Goal: Information Seeking & Learning: Learn about a topic

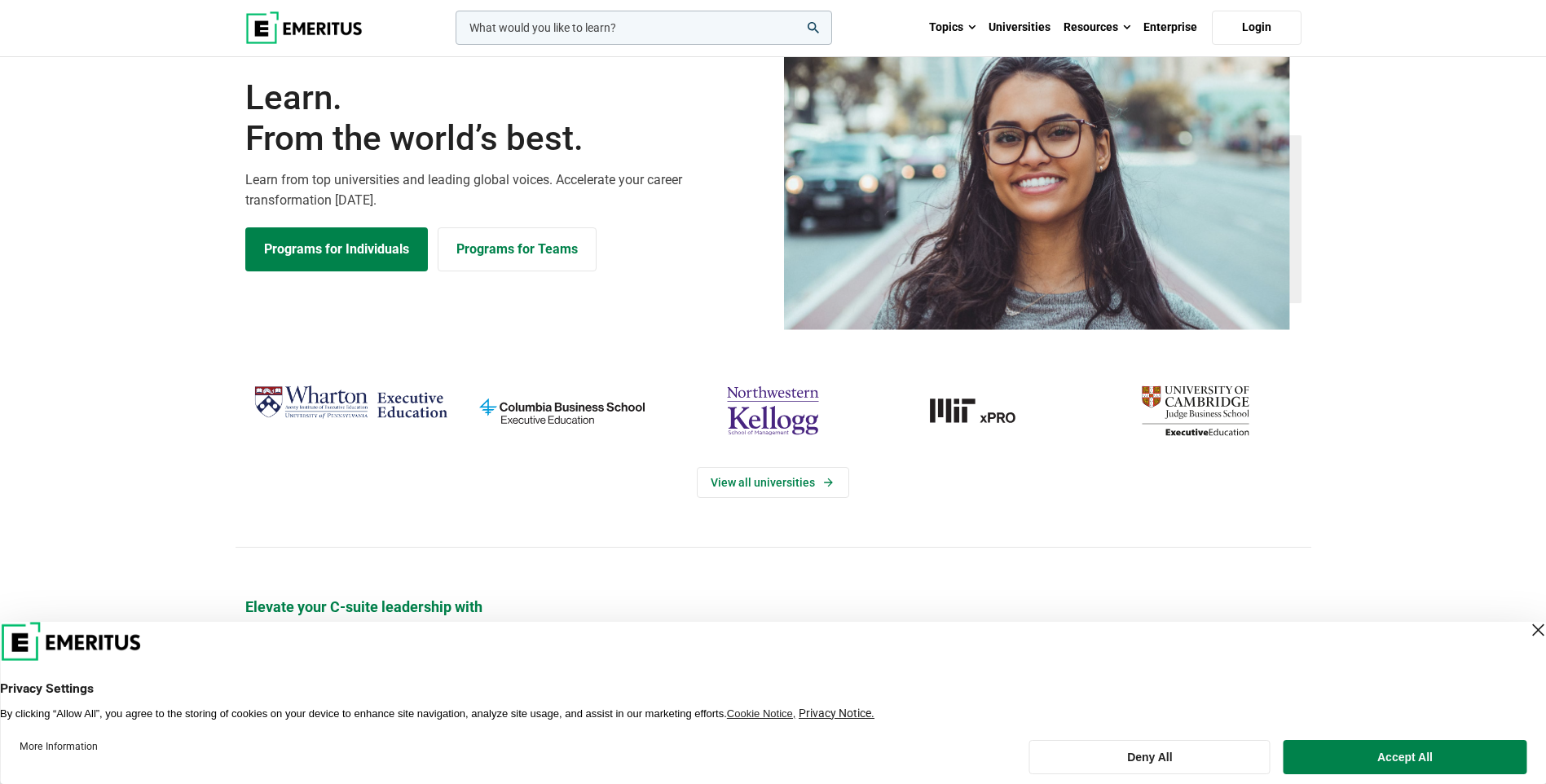
scroll to position [163, 0]
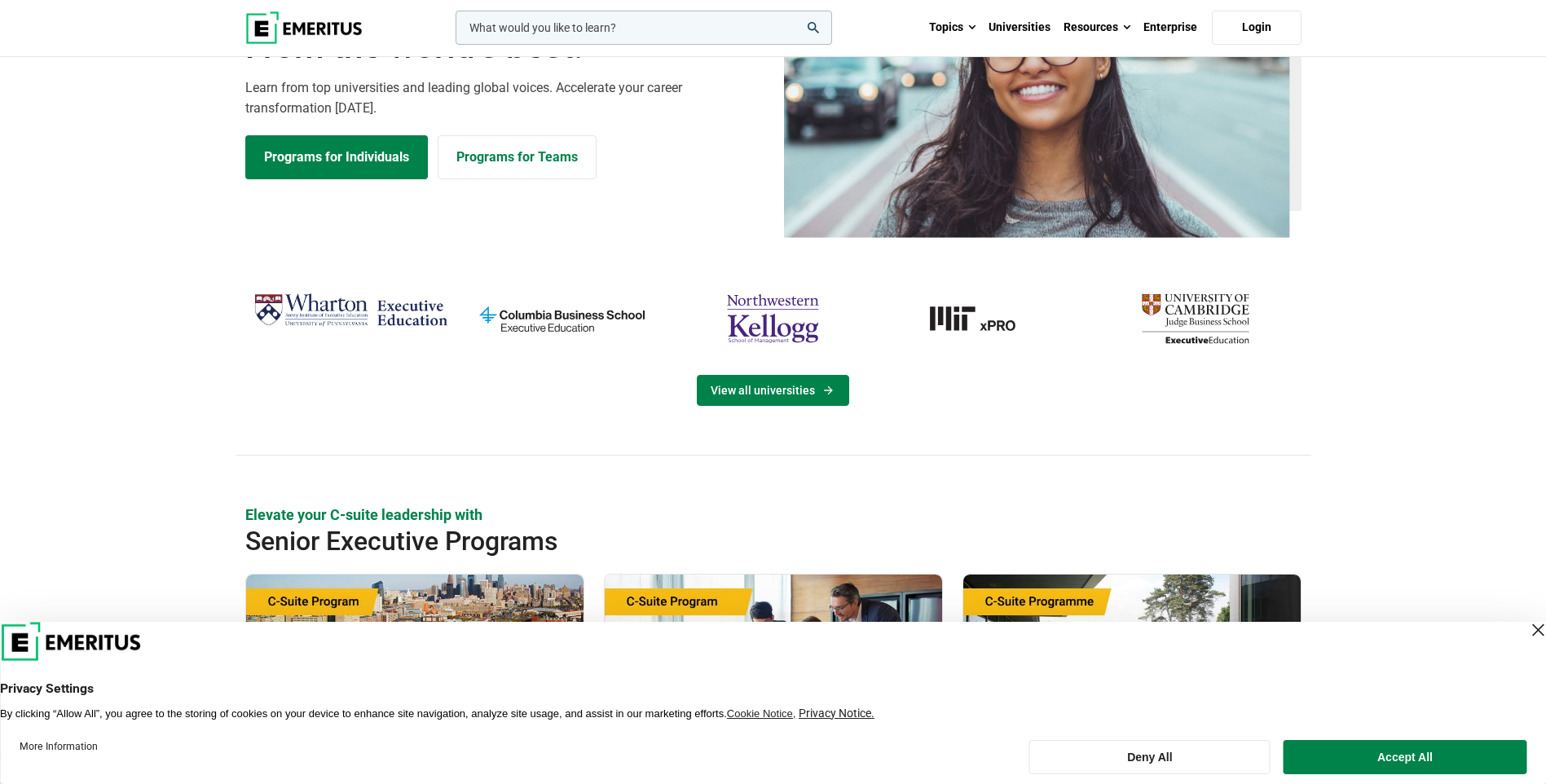
click at [740, 391] on link "View all universities" at bounding box center [773, 390] width 153 height 31
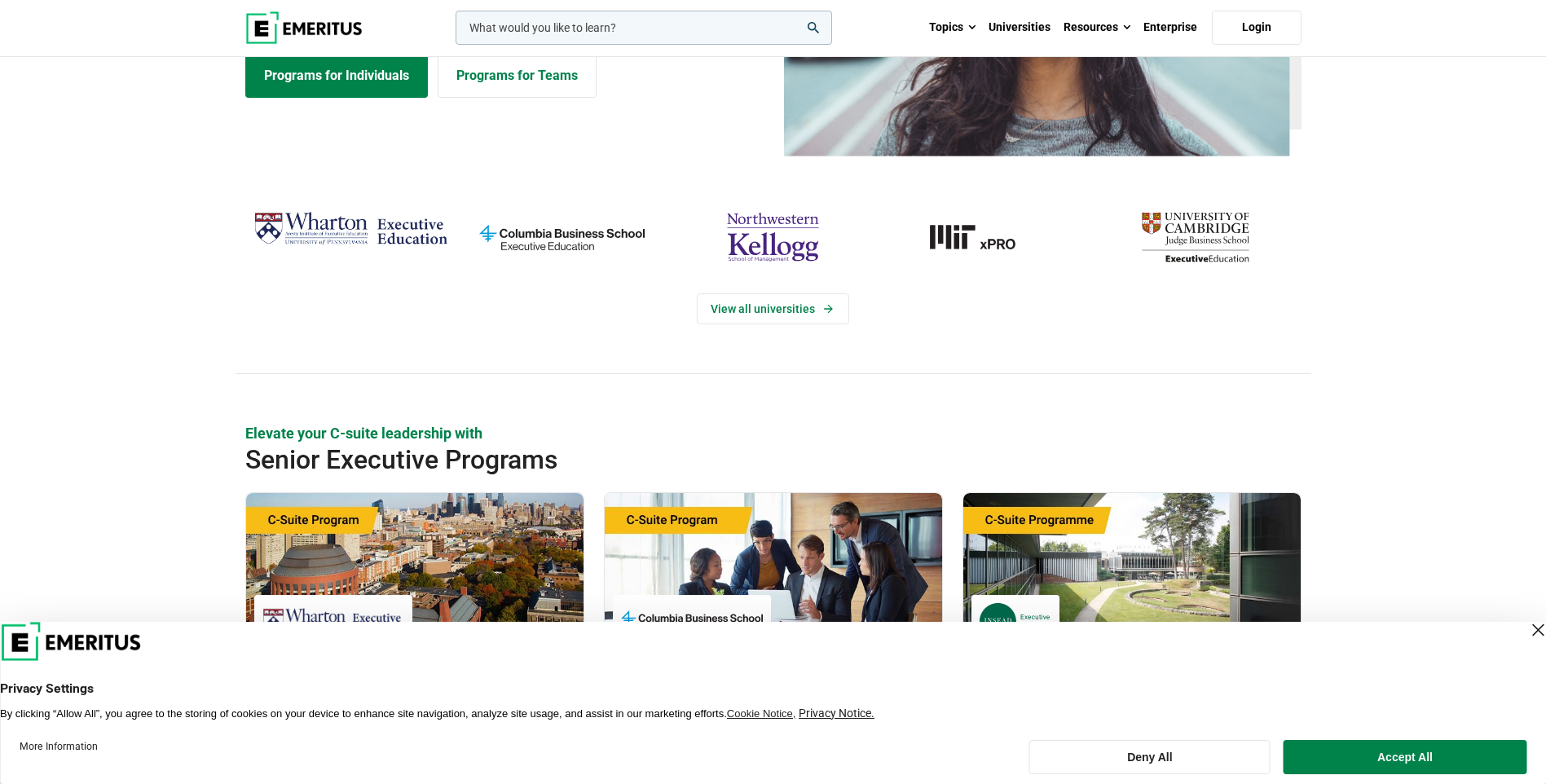
scroll to position [0, 0]
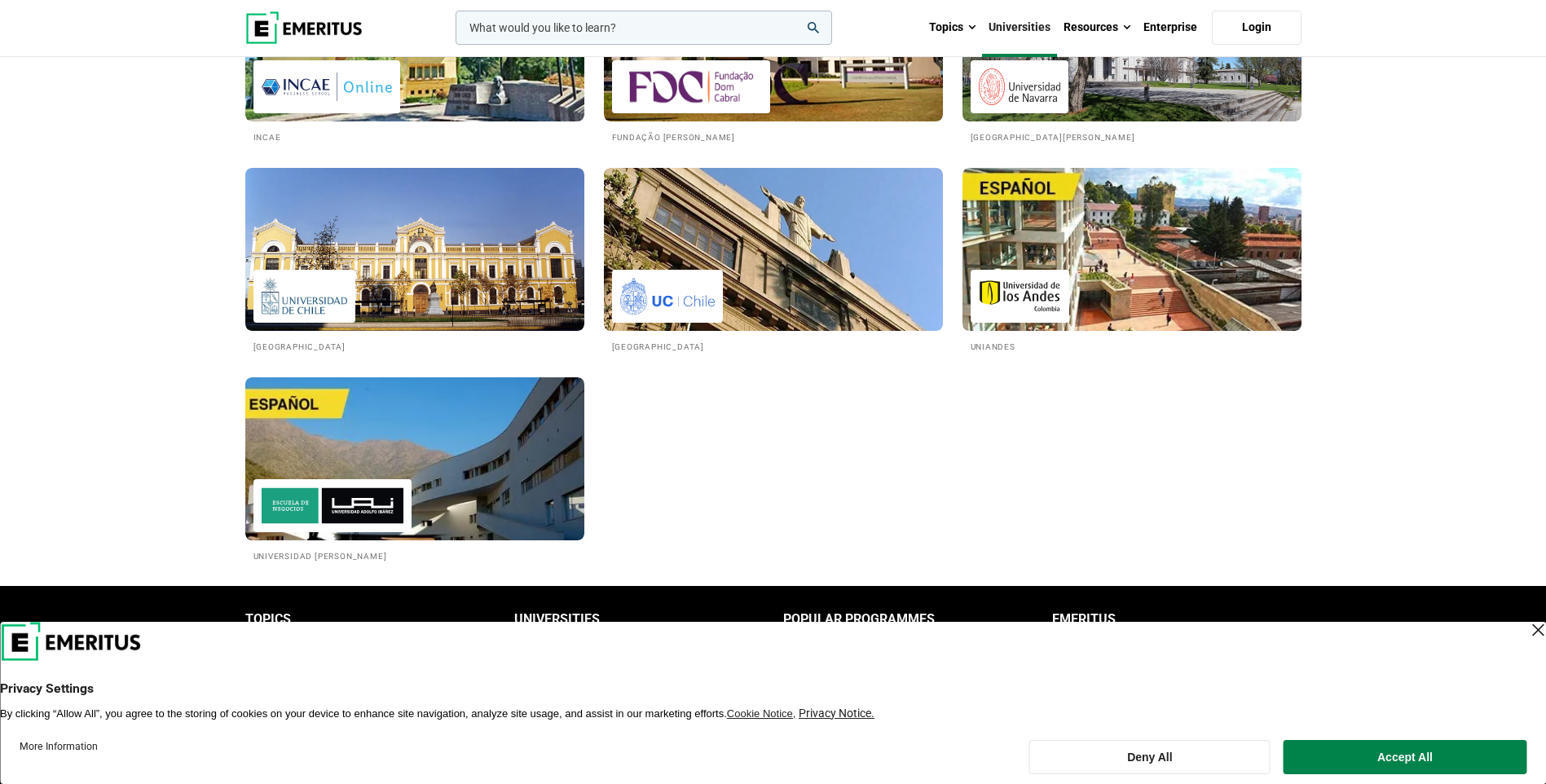
scroll to position [2934, 0]
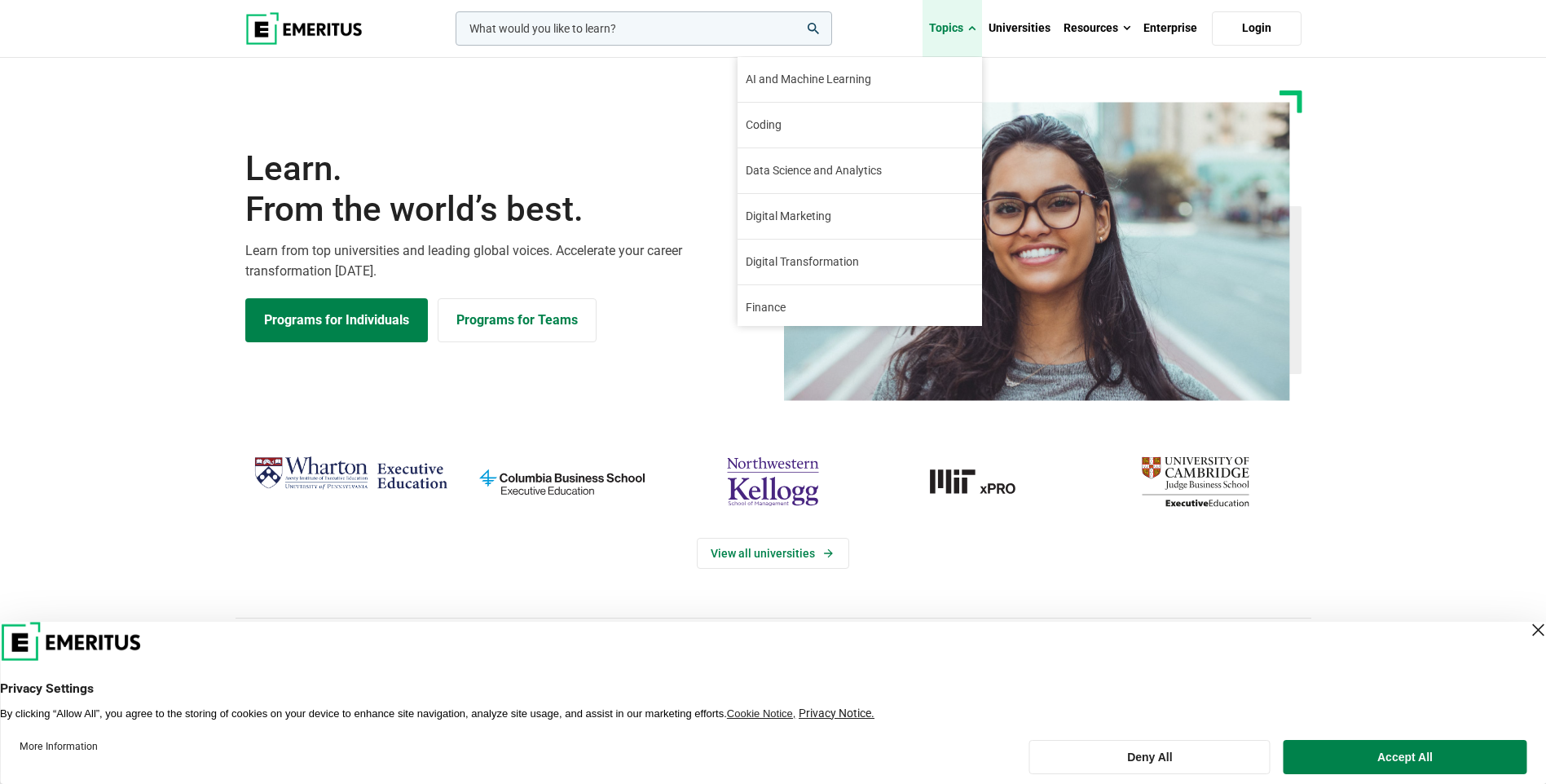
click at [953, 44] on link "Topics" at bounding box center [952, 28] width 59 height 57
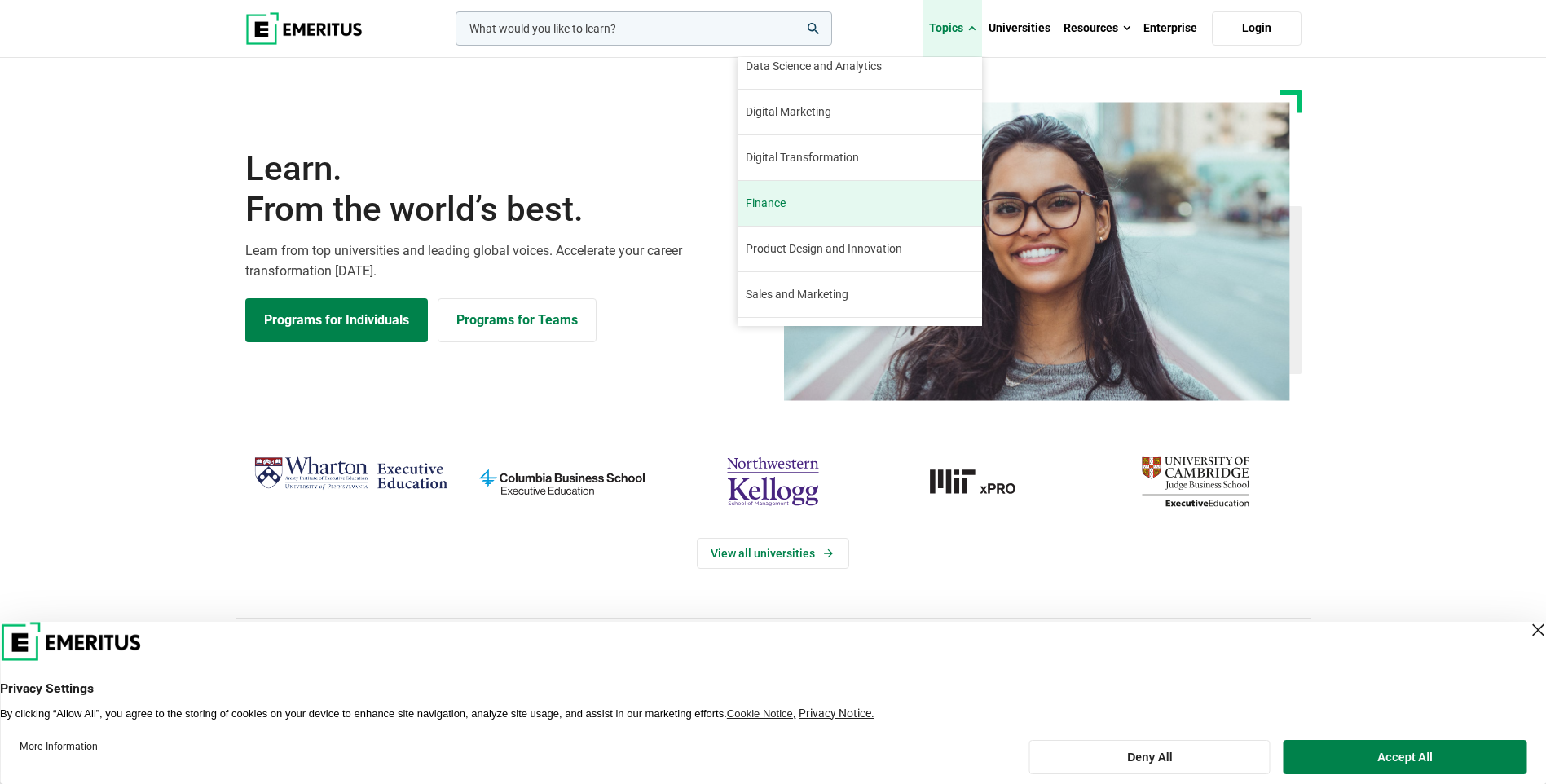
scroll to position [187, 0]
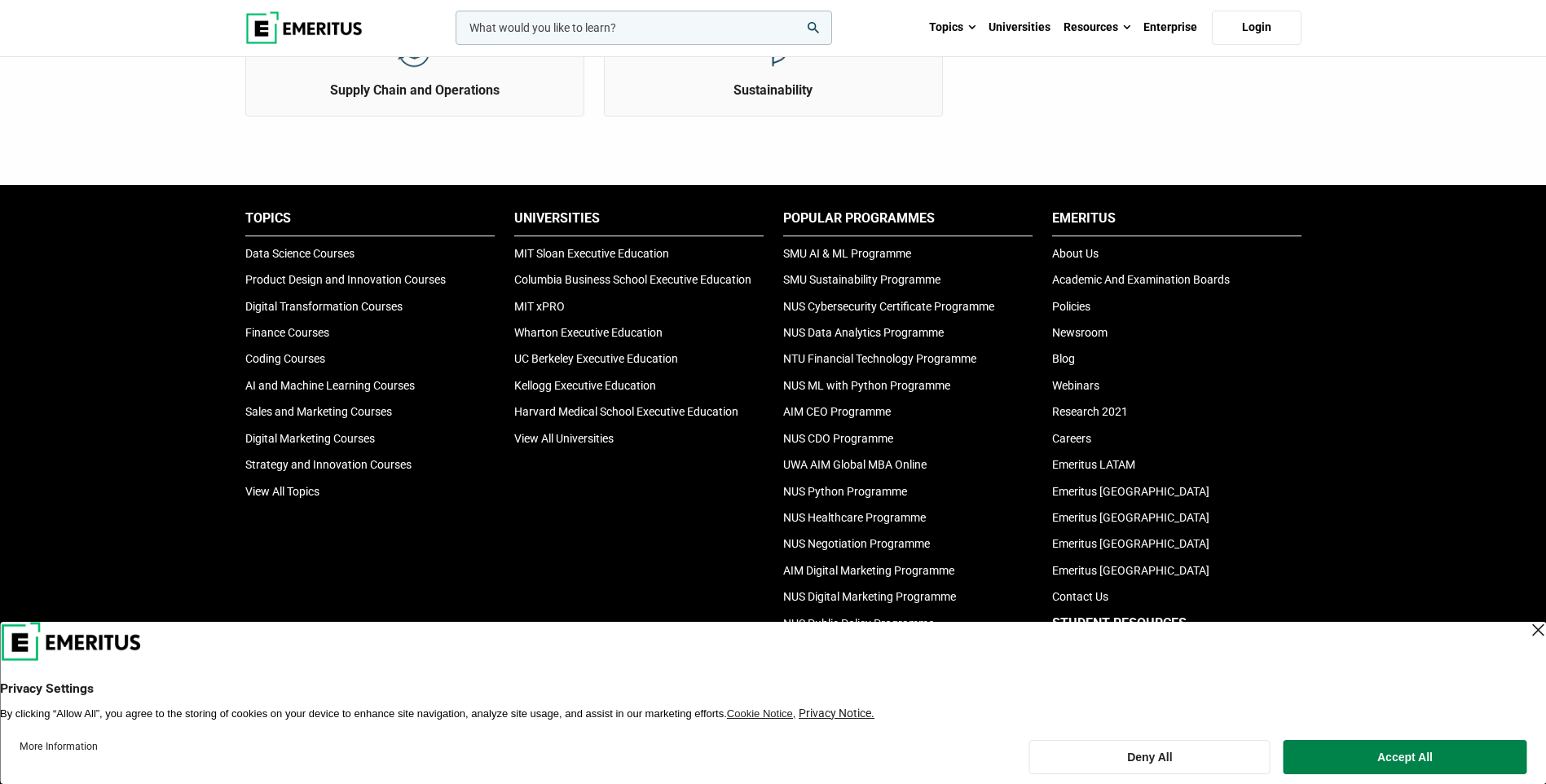
scroll to position [1244, 0]
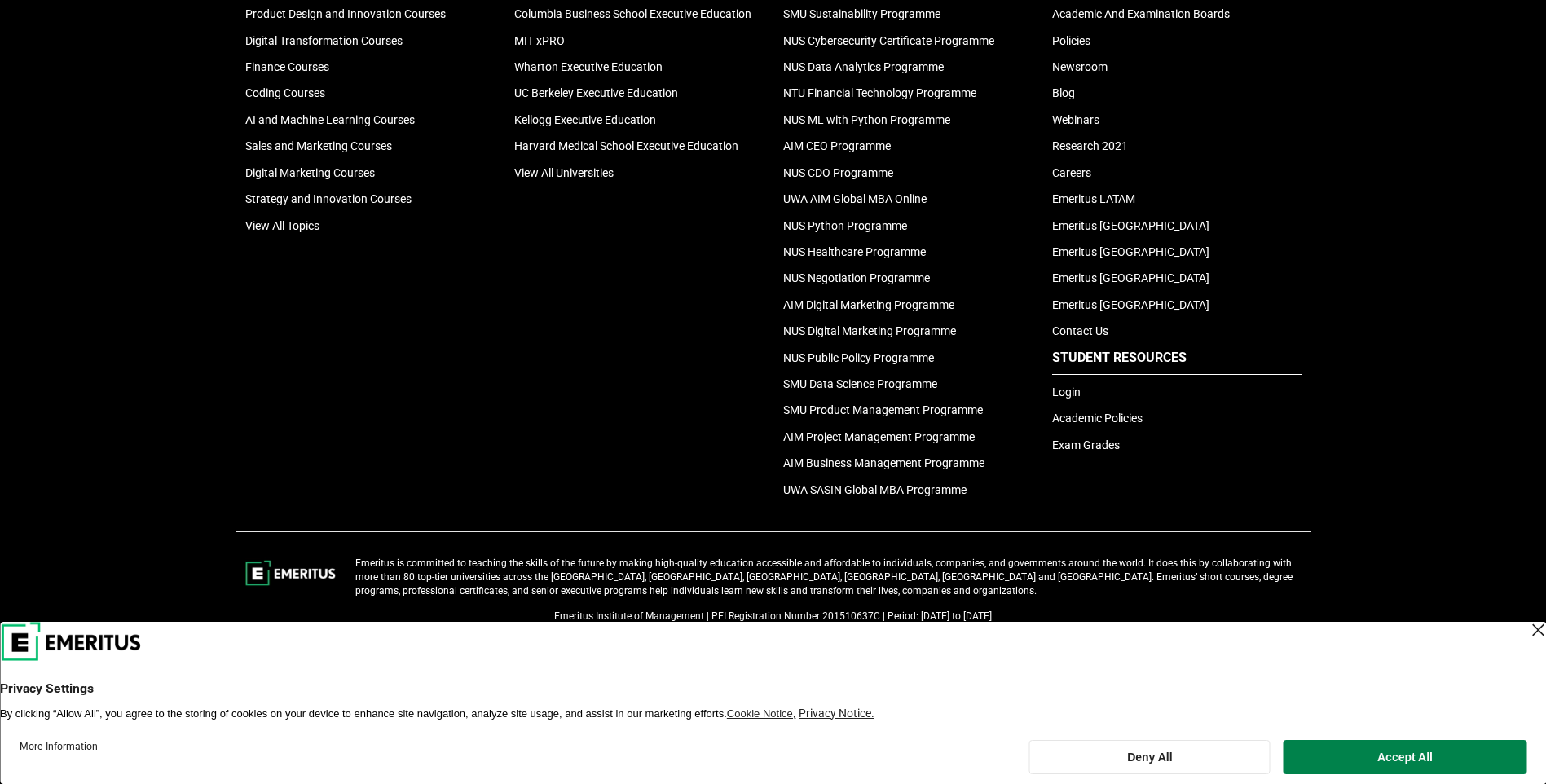
drag, startPoint x: 163, startPoint y: 642, endPoint x: 7, endPoint y: 641, distance: 156.0
click at [7, 641] on header "Privacy Settings By clicking “Allow All”, you agree to the storing of cookies o…" at bounding box center [773, 671] width 1546 height 98
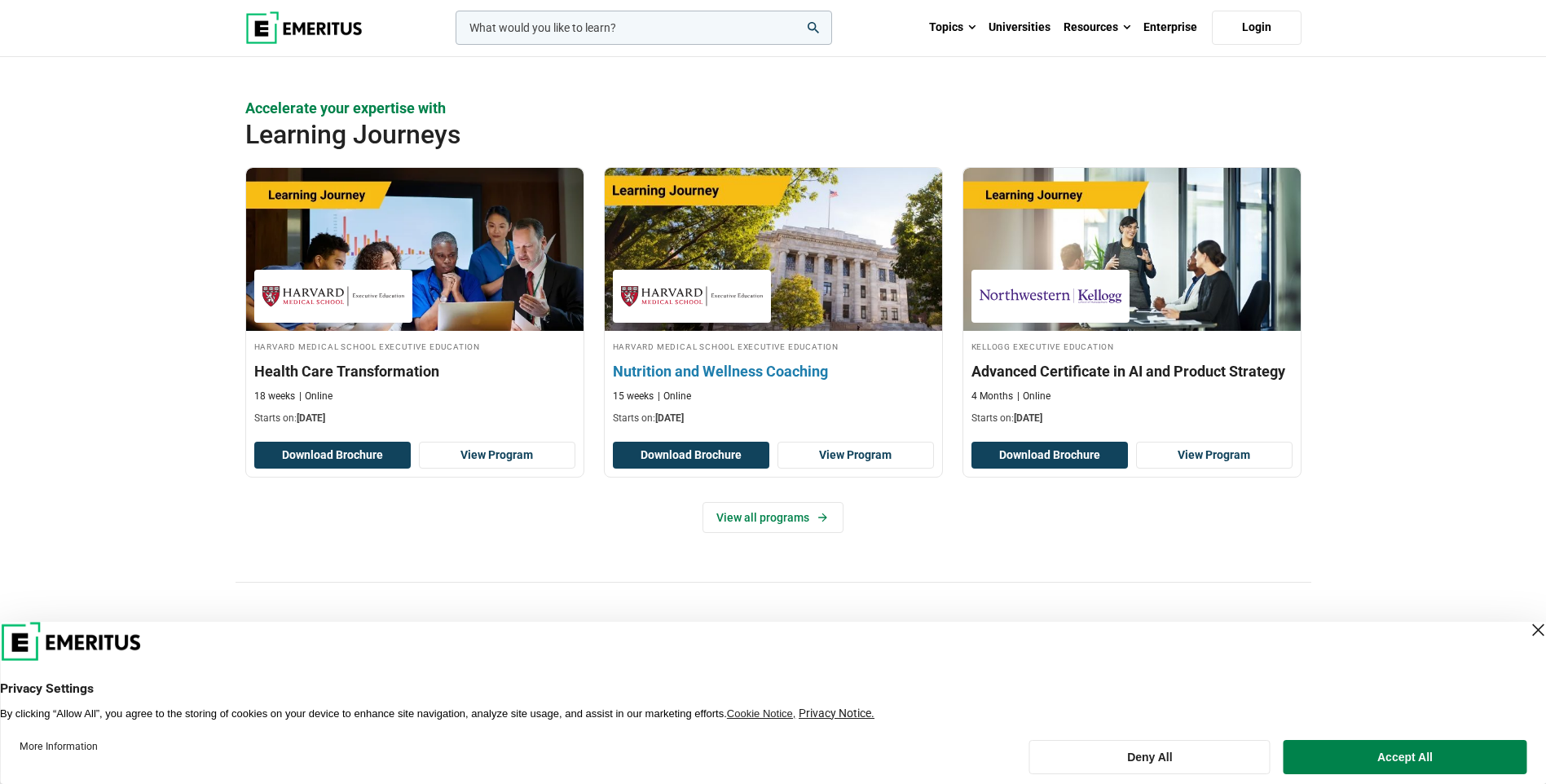
scroll to position [2771, 0]
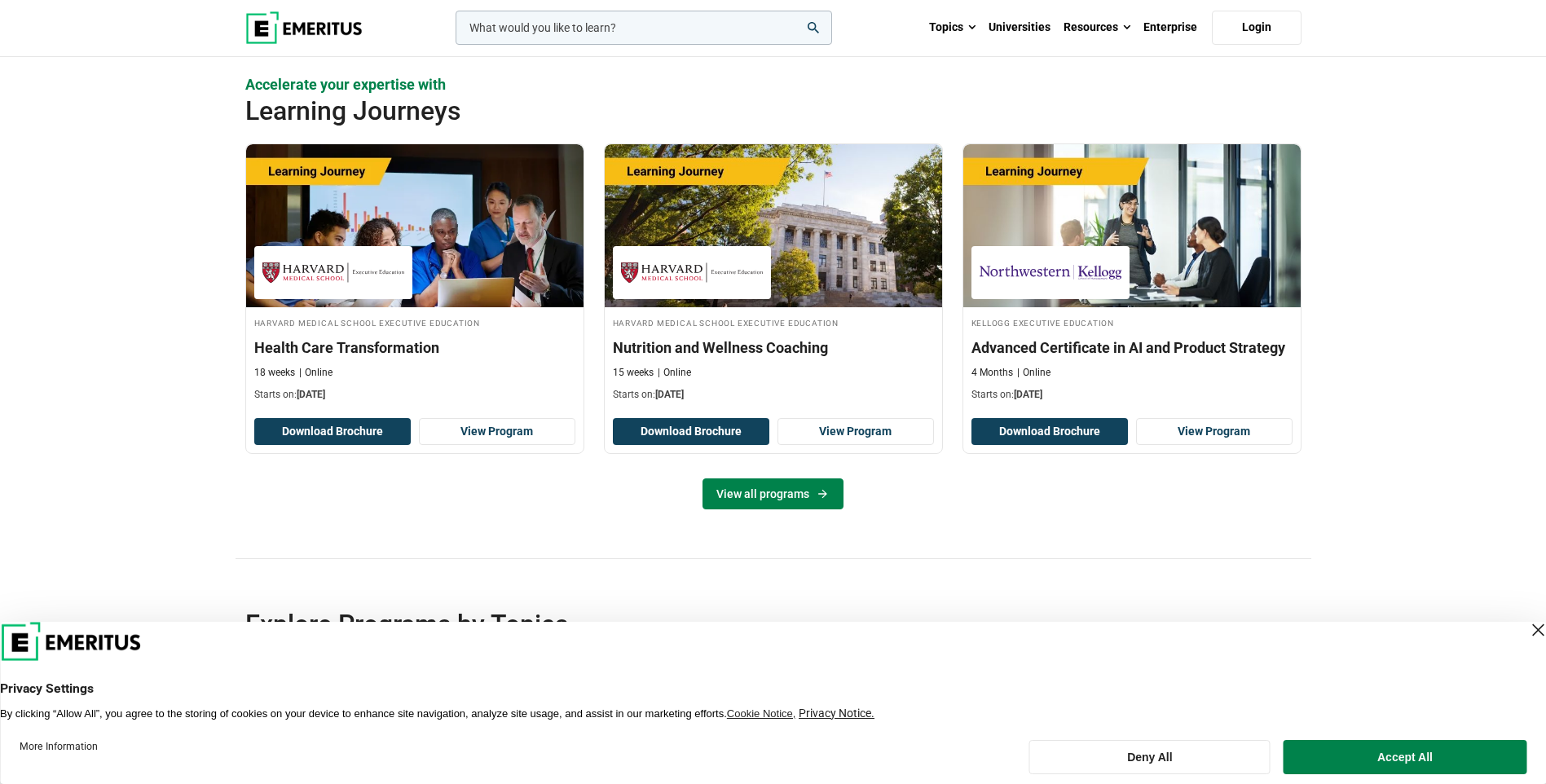
click at [753, 502] on link "View all programs" at bounding box center [773, 493] width 141 height 31
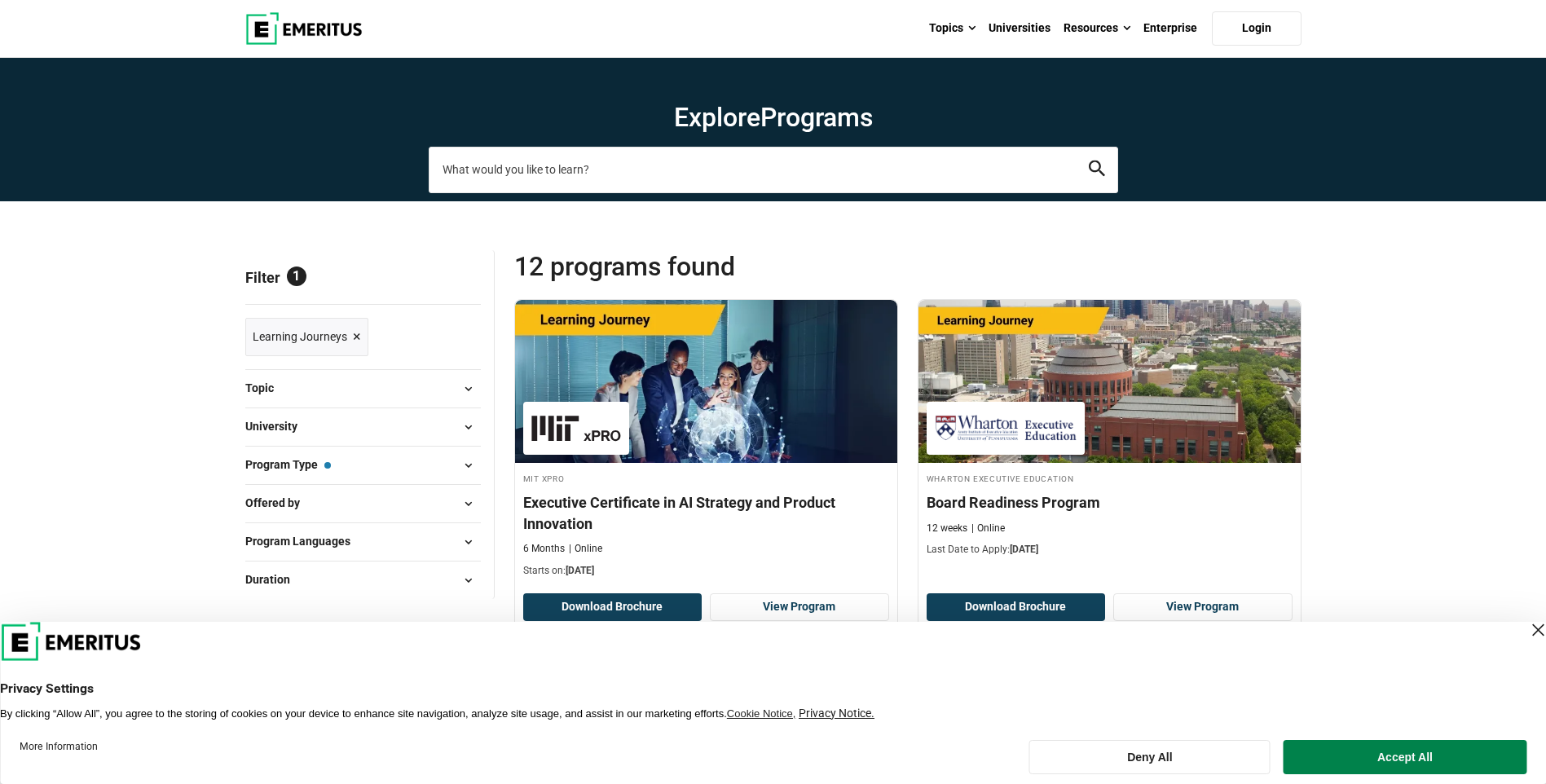
click at [600, 181] on input "search-page" at bounding box center [773, 169] width 689 height 46
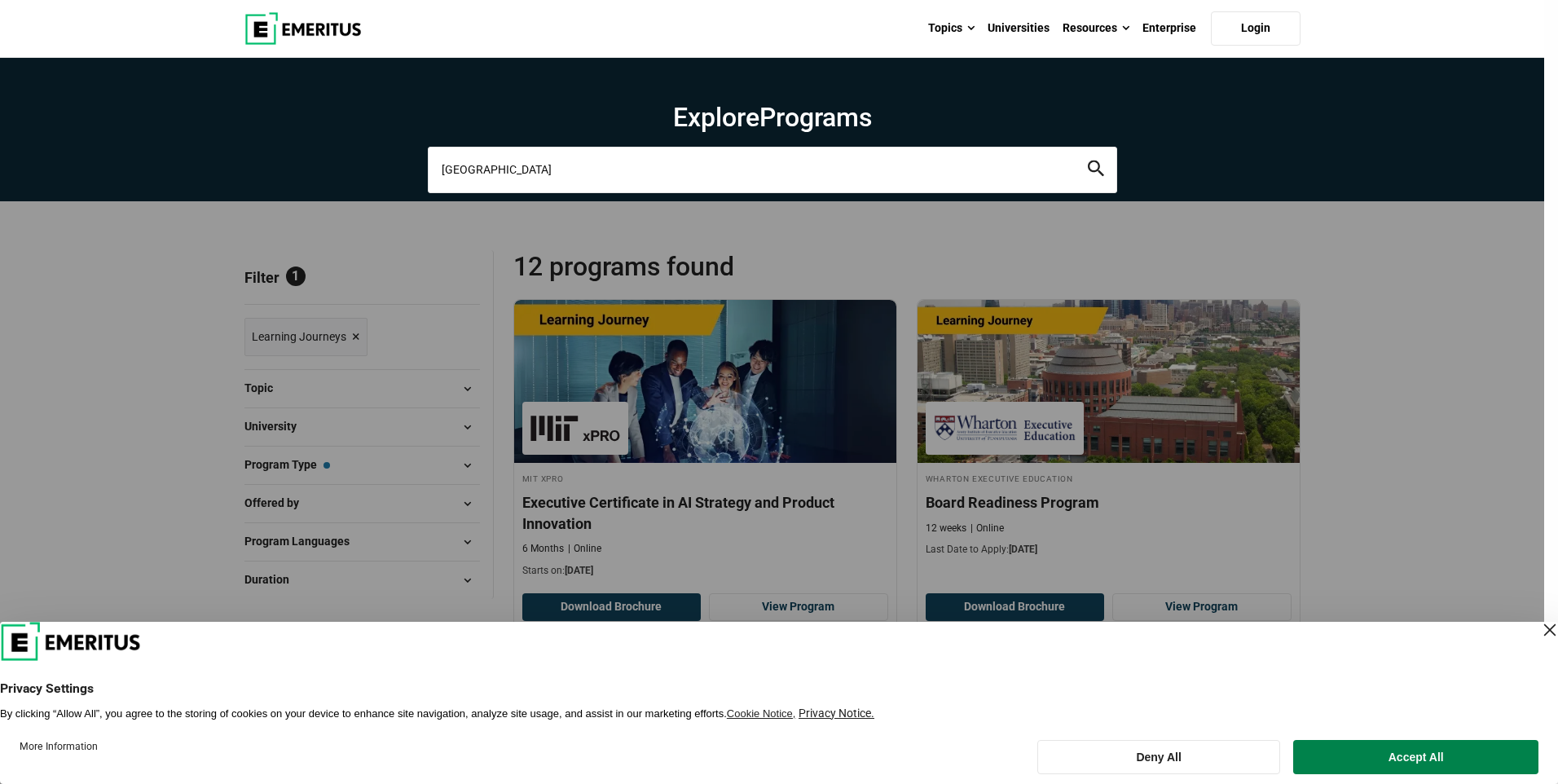
type input "[GEOGRAPHIC_DATA]"
click at [1088, 161] on button "search" at bounding box center [1096, 170] width 17 height 18
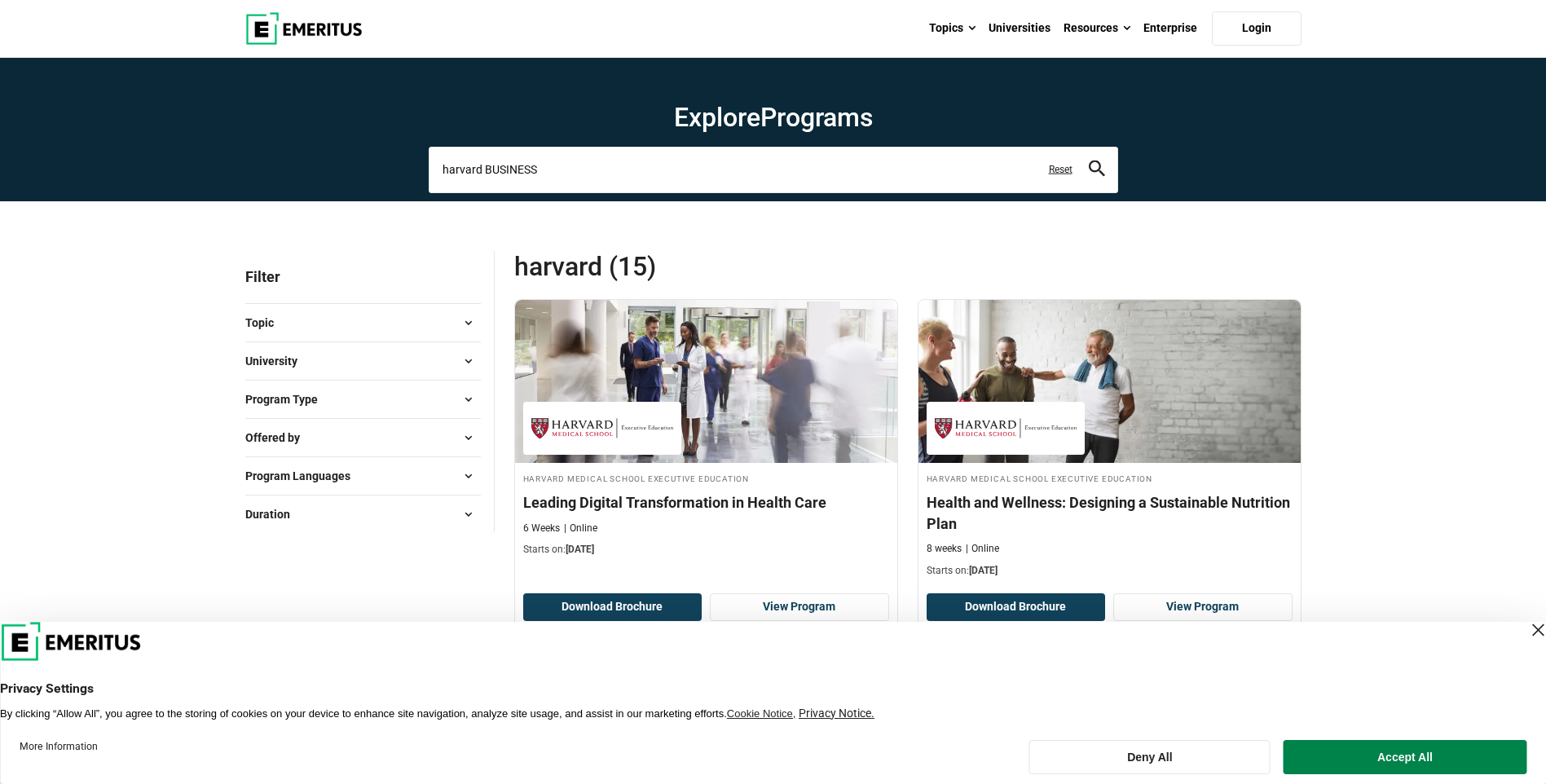
type input "harvard BUSINESS"
click at [1089, 161] on button "search" at bounding box center [1098, 170] width 17 height 18
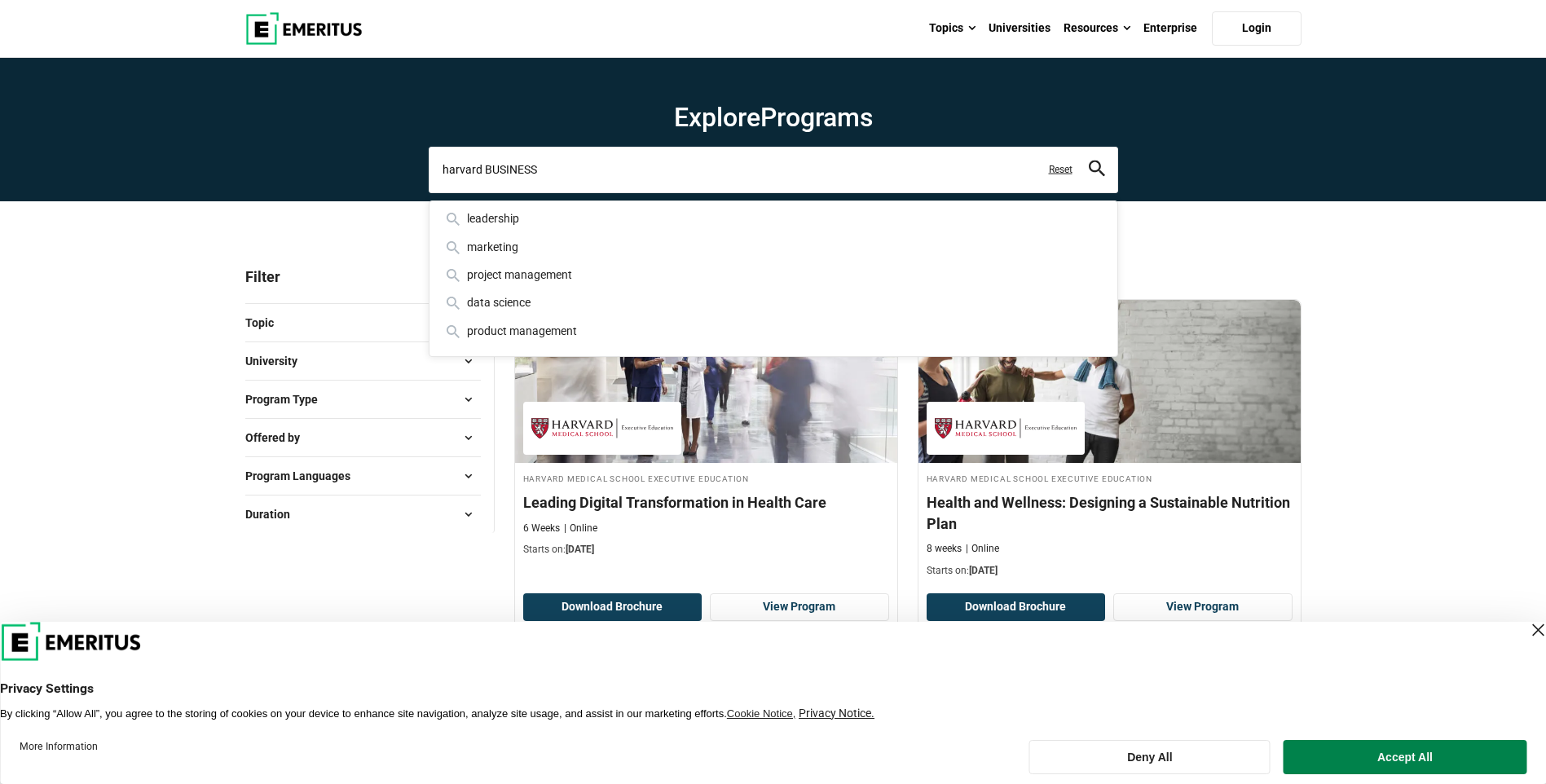
click at [1088, 172] on input "harvard BUSINESS" at bounding box center [773, 169] width 689 height 46
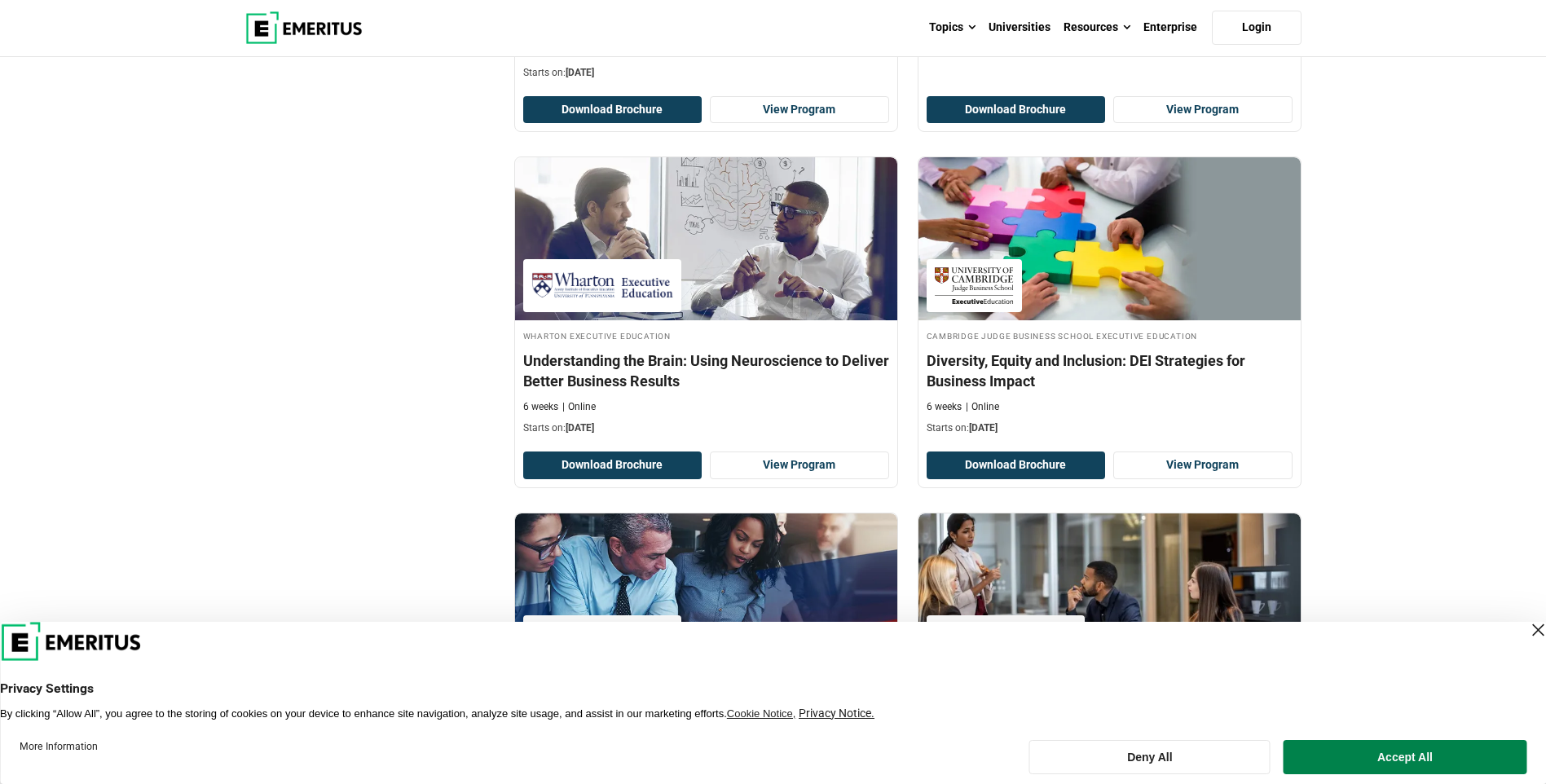
scroll to position [3259, 0]
